Goal: Transaction & Acquisition: Purchase product/service

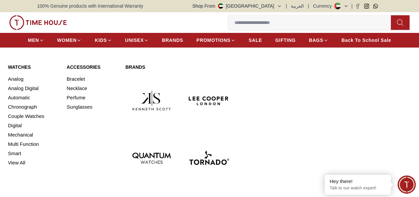
click at [218, 132] on img at bounding box center [209, 158] width 52 height 52
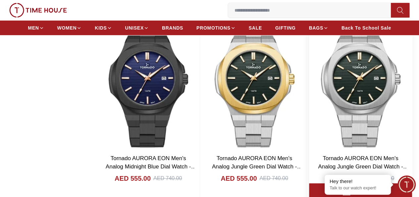
scroll to position [1061, 0]
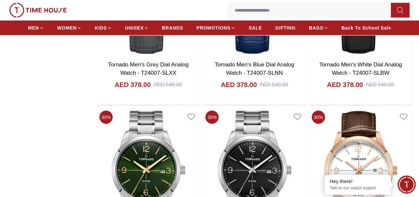
scroll to position [3448, 0]
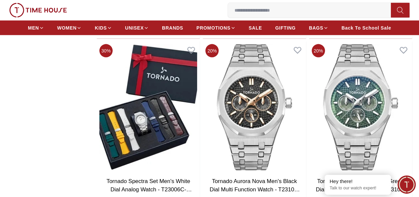
scroll to position [5801, 0]
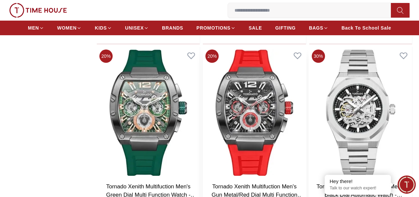
scroll to position [6431, 0]
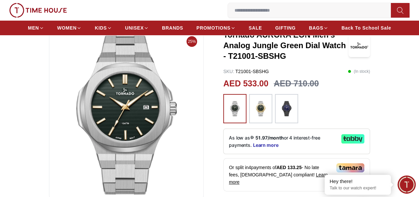
scroll to position [99, 0]
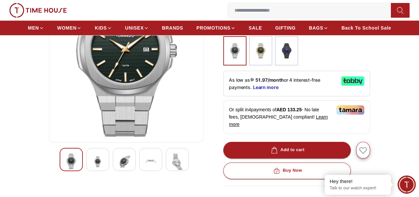
click at [118, 167] on img at bounding box center [124, 161] width 12 height 16
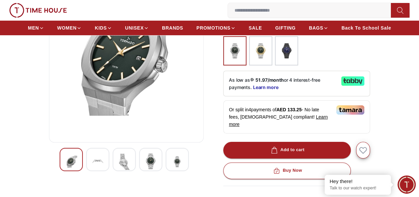
click at [145, 169] on img at bounding box center [151, 161] width 12 height 16
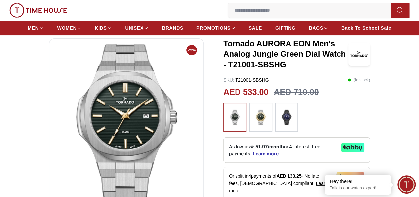
scroll to position [133, 0]
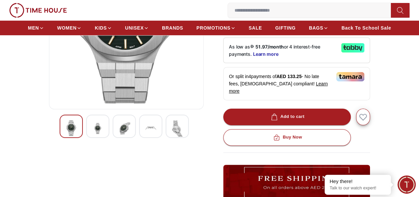
click at [171, 136] on img at bounding box center [177, 128] width 12 height 16
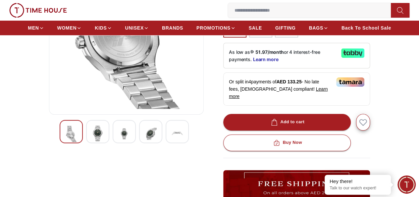
scroll to position [33, 0]
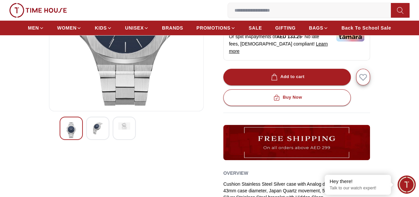
scroll to position [133, 0]
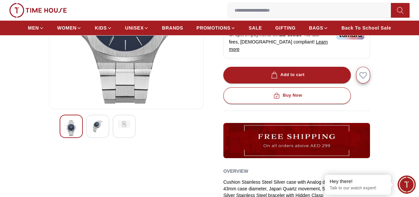
click at [95, 137] on div at bounding box center [97, 125] width 23 height 23
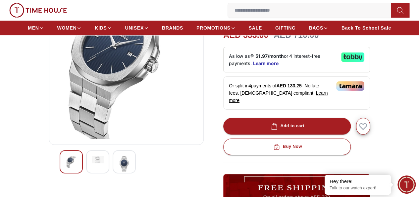
scroll to position [33, 0]
